Goal: Task Accomplishment & Management: Use online tool/utility

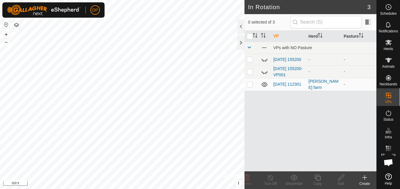
scroll to position [610, 0]
click at [364, 178] on icon at bounding box center [364, 178] width 4 height 0
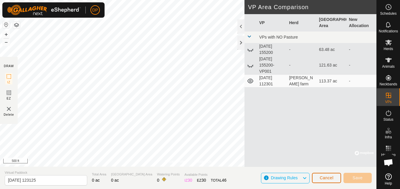
click at [327, 176] on span "Cancel" at bounding box center [326, 177] width 14 height 5
